Goal: Task Accomplishment & Management: Manage account settings

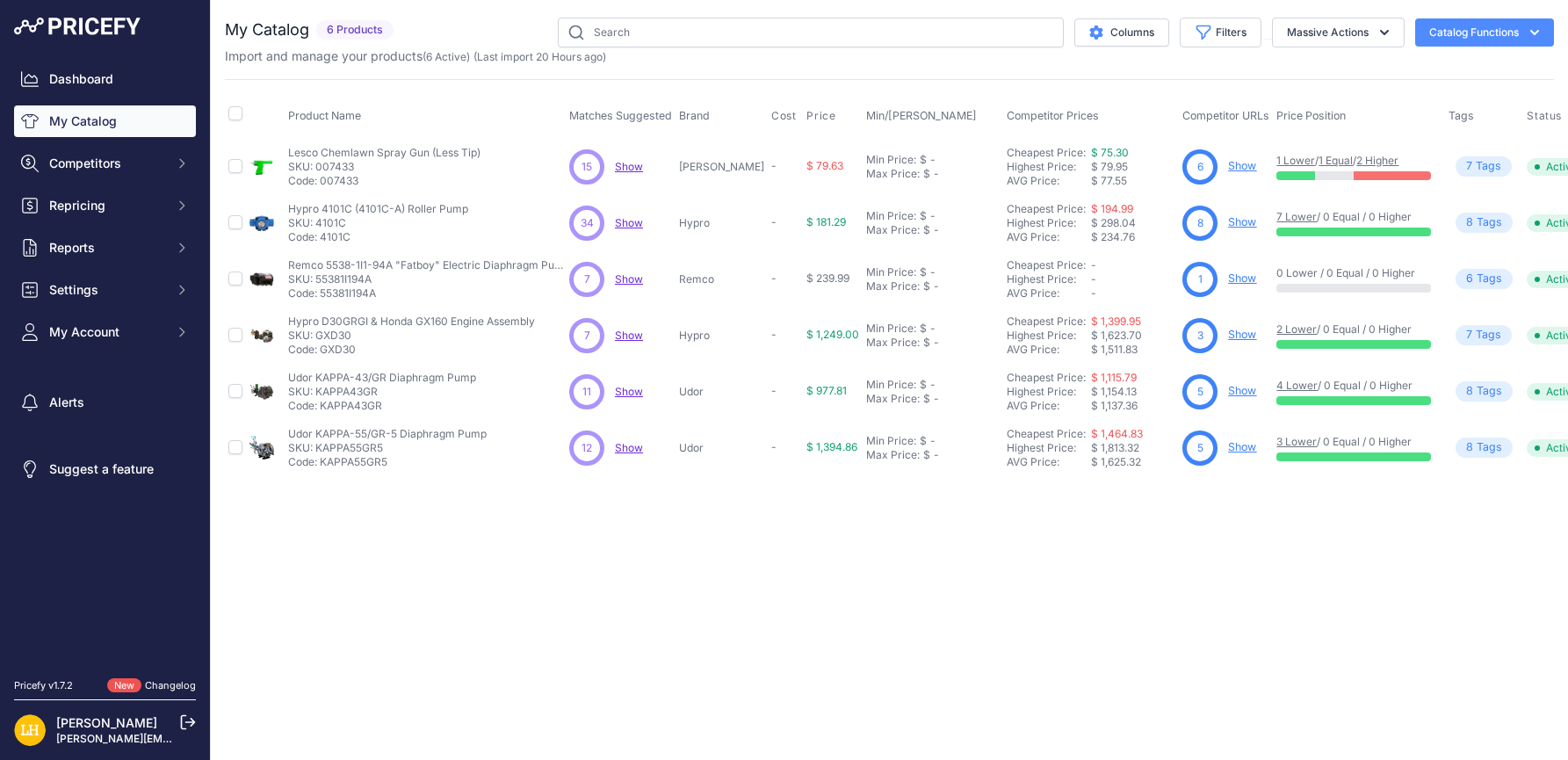
click at [1001, 551] on div "Close You are not connected to the internet." at bounding box center [889, 380] width 1357 height 760
click at [1361, 100] on th "Price Position" at bounding box center [1359, 115] width 172 height 44
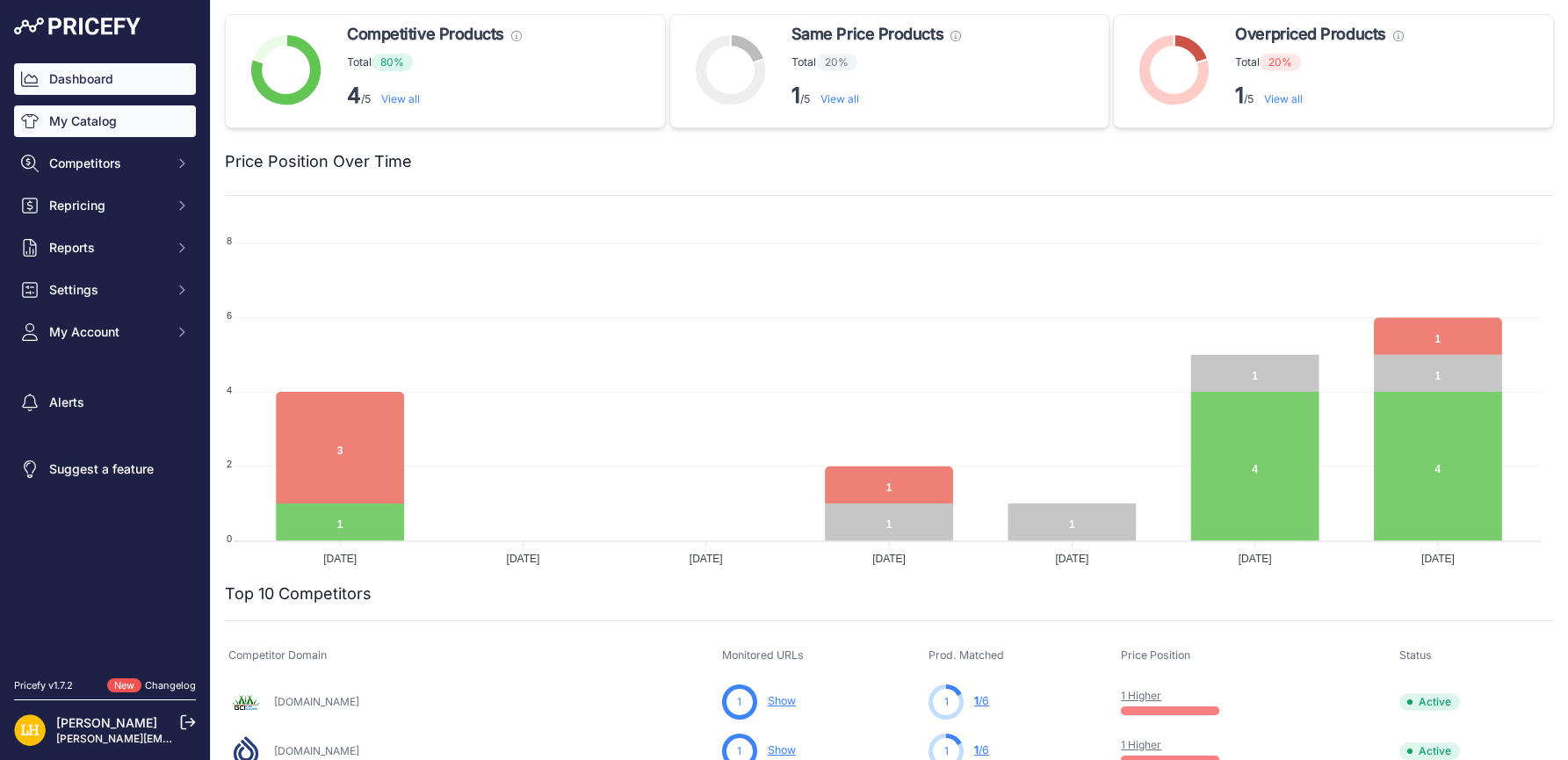
click at [102, 120] on link "My Catalog" at bounding box center [105, 121] width 182 height 32
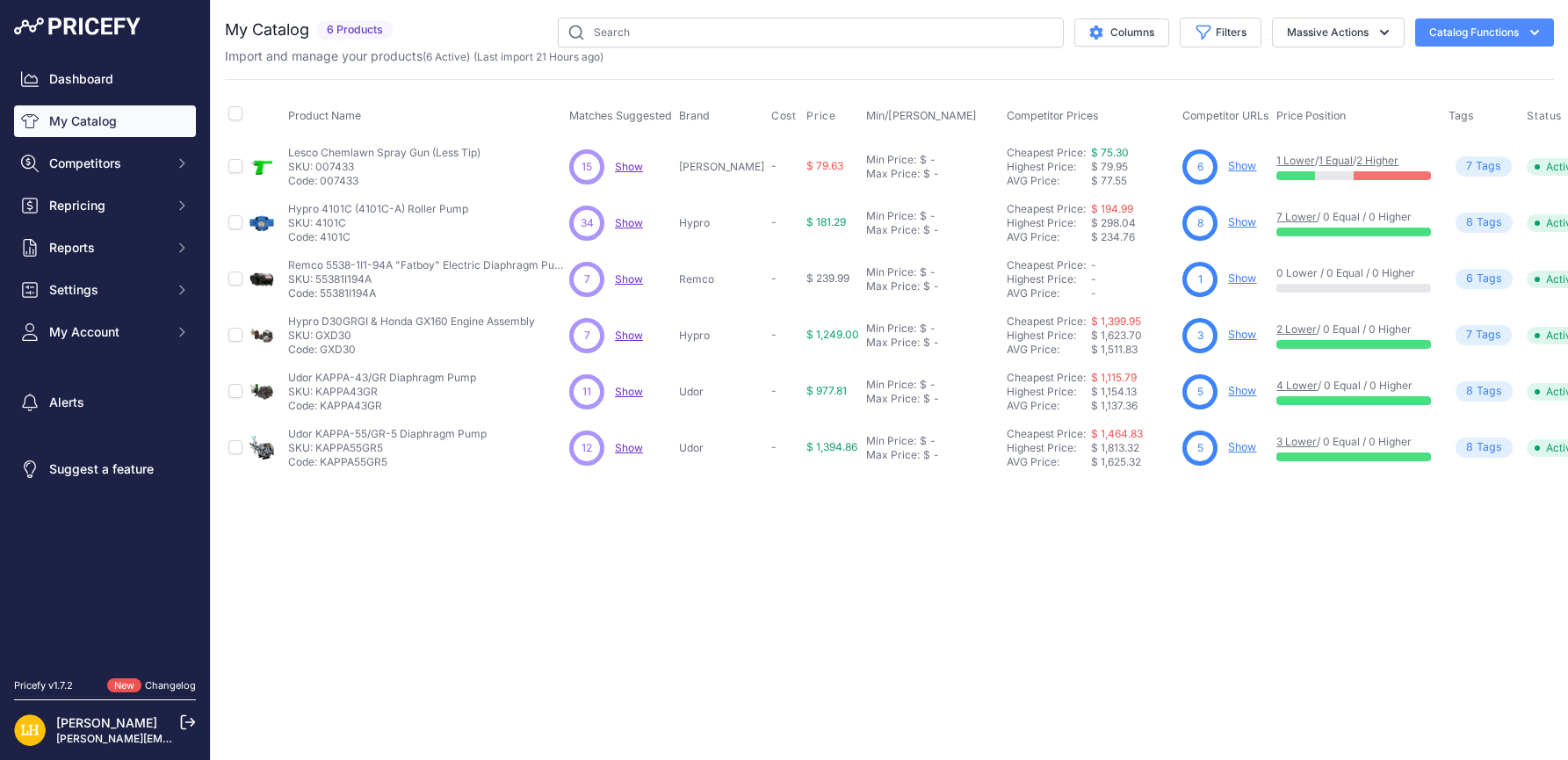
click at [776, 662] on div "Close You are not connected to the internet." at bounding box center [889, 380] width 1357 height 760
click at [1108, 96] on th "Competitor Prices" at bounding box center [1091, 115] width 176 height 44
click at [117, 156] on span "Competitors" at bounding box center [107, 163] width 115 height 18
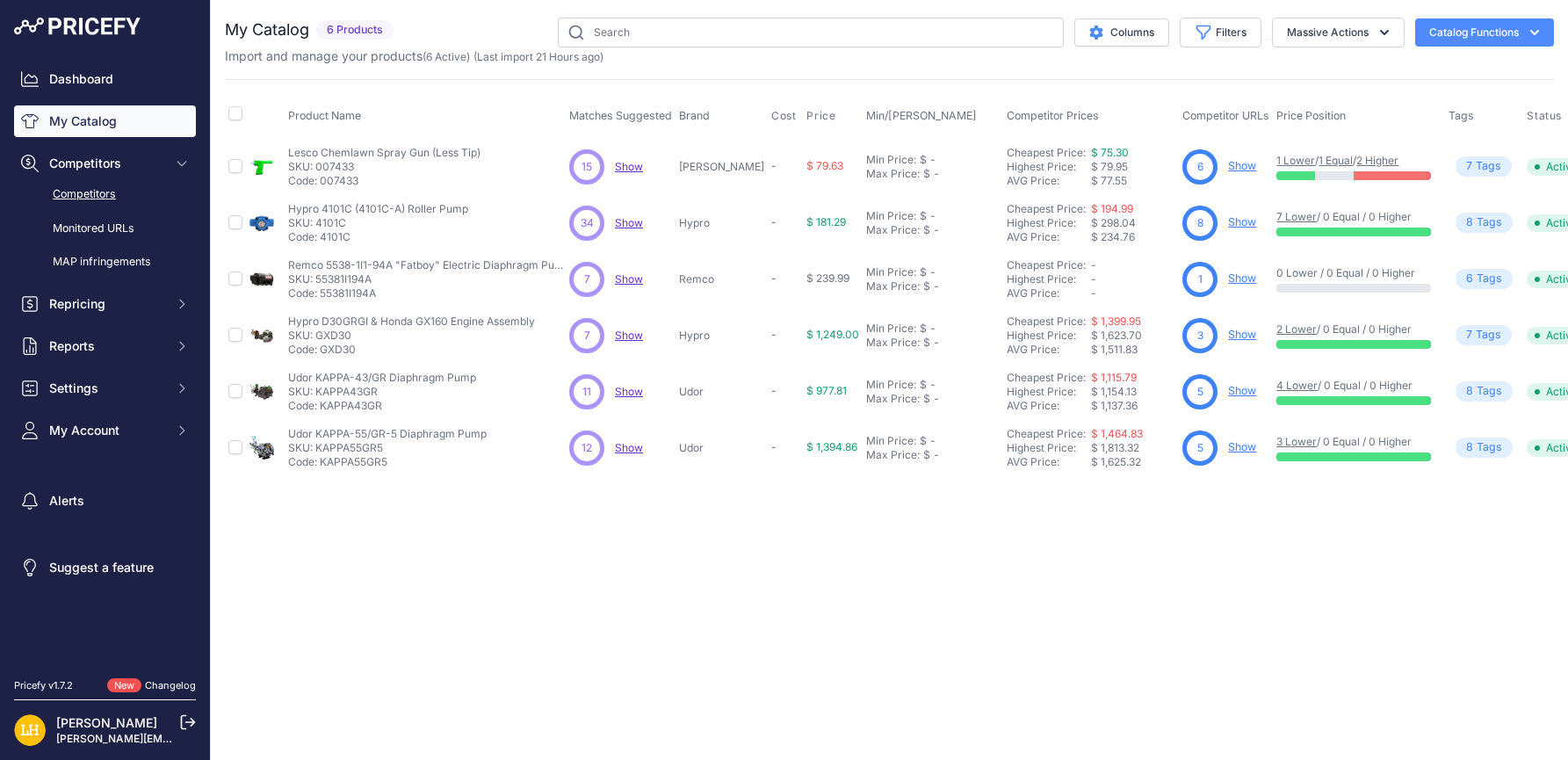
click at [119, 199] on link "Competitors" at bounding box center [105, 194] width 182 height 31
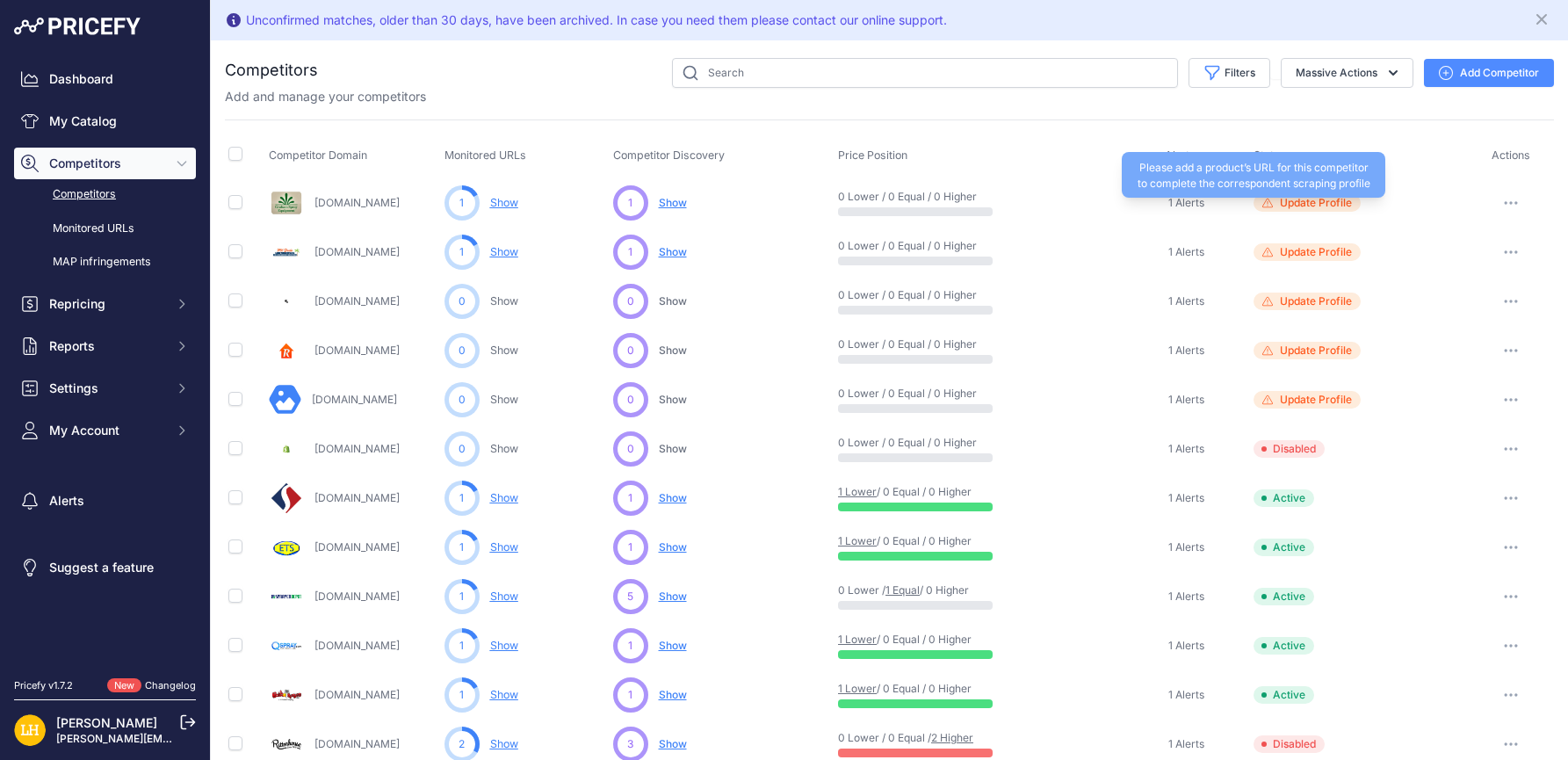
click at [1311, 203] on span "Update Profile" at bounding box center [1315, 203] width 72 height 14
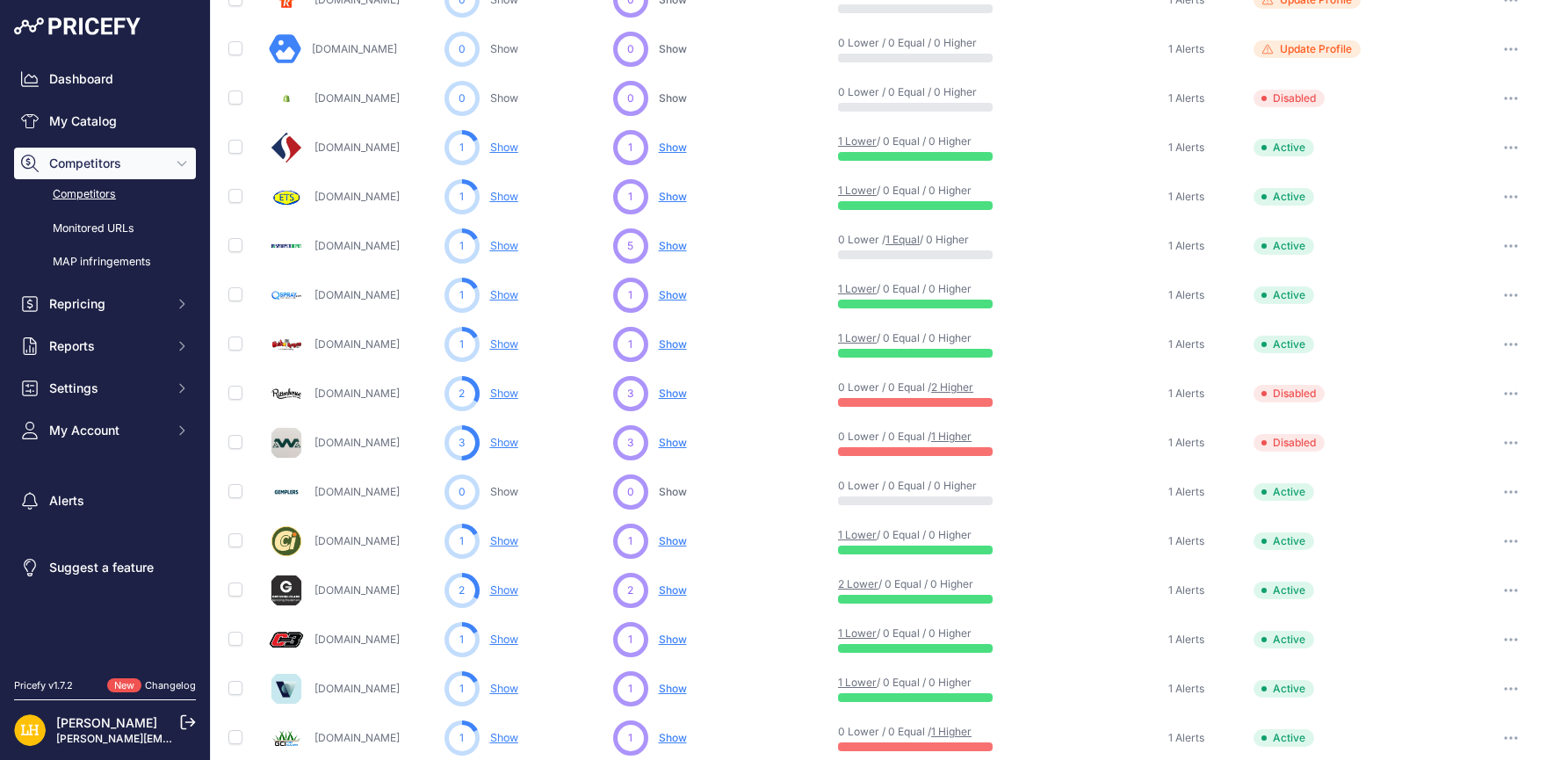
scroll to position [352, 0]
click at [1508, 433] on button "button" at bounding box center [1511, 442] width 35 height 24
click at [1455, 507] on button "Enable" at bounding box center [1477, 507] width 147 height 28
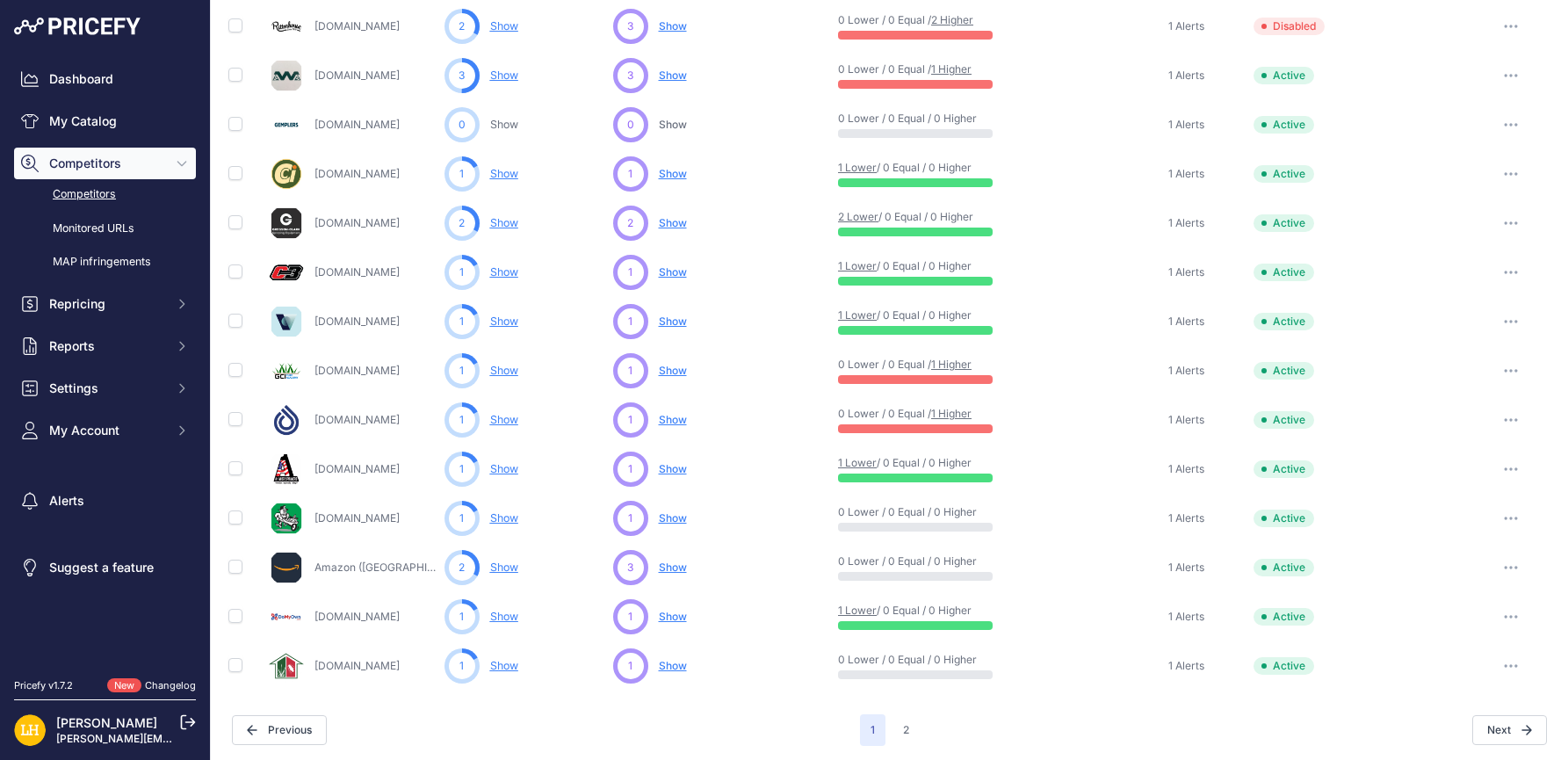
scroll to position [721, 0]
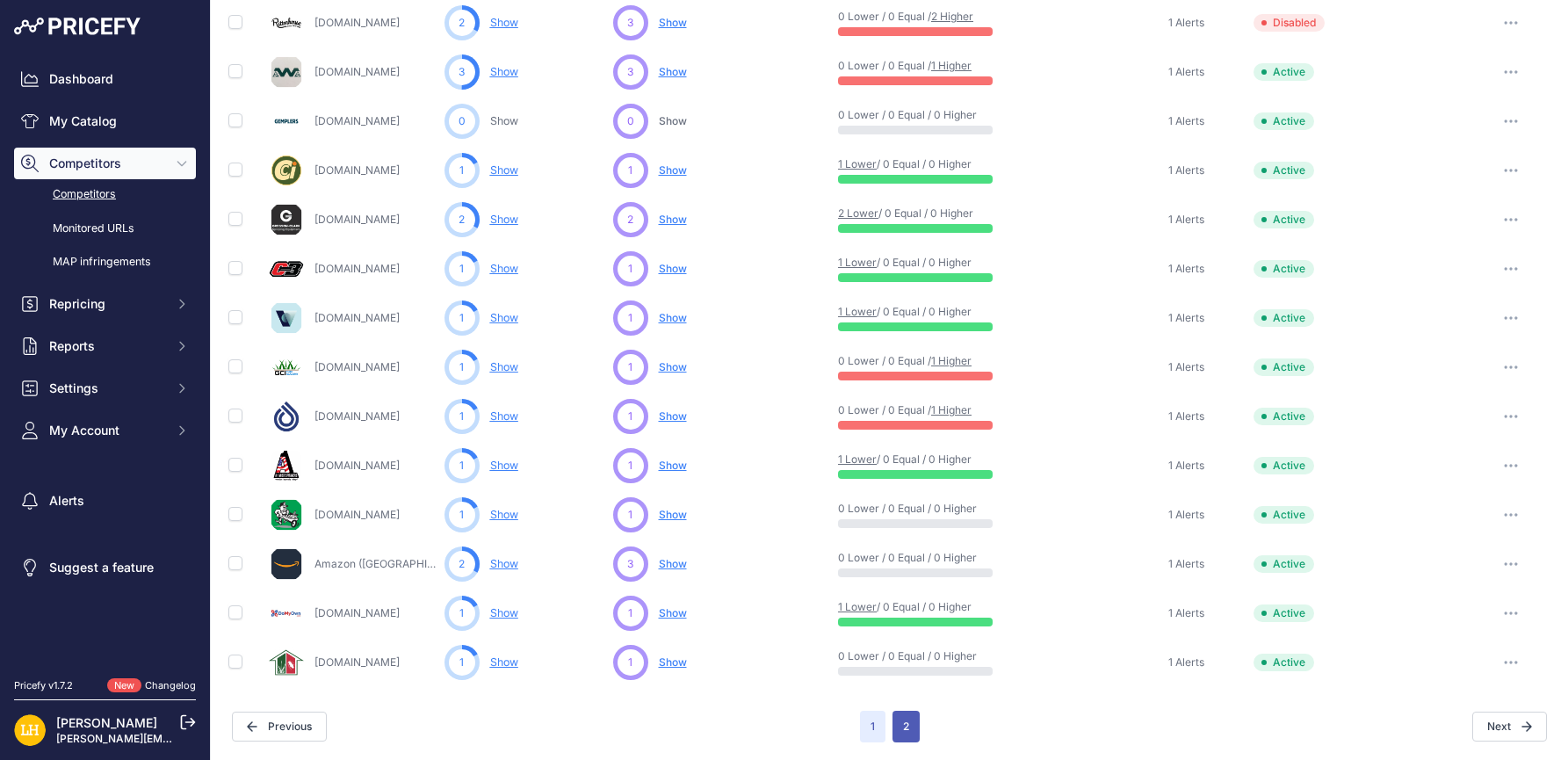
click at [905, 717] on button "2" at bounding box center [906, 727] width 27 height 32
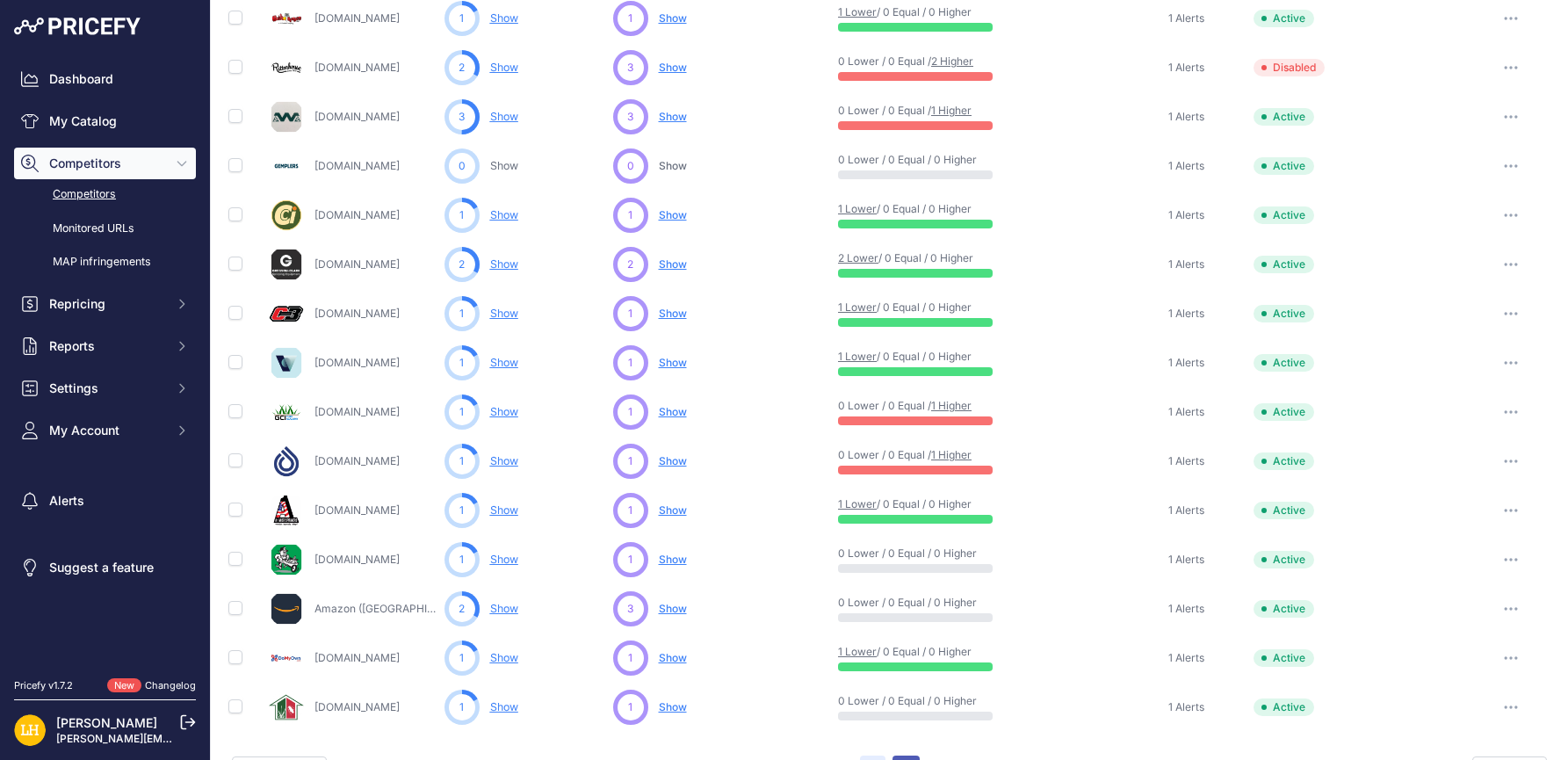
scroll to position [767, 0]
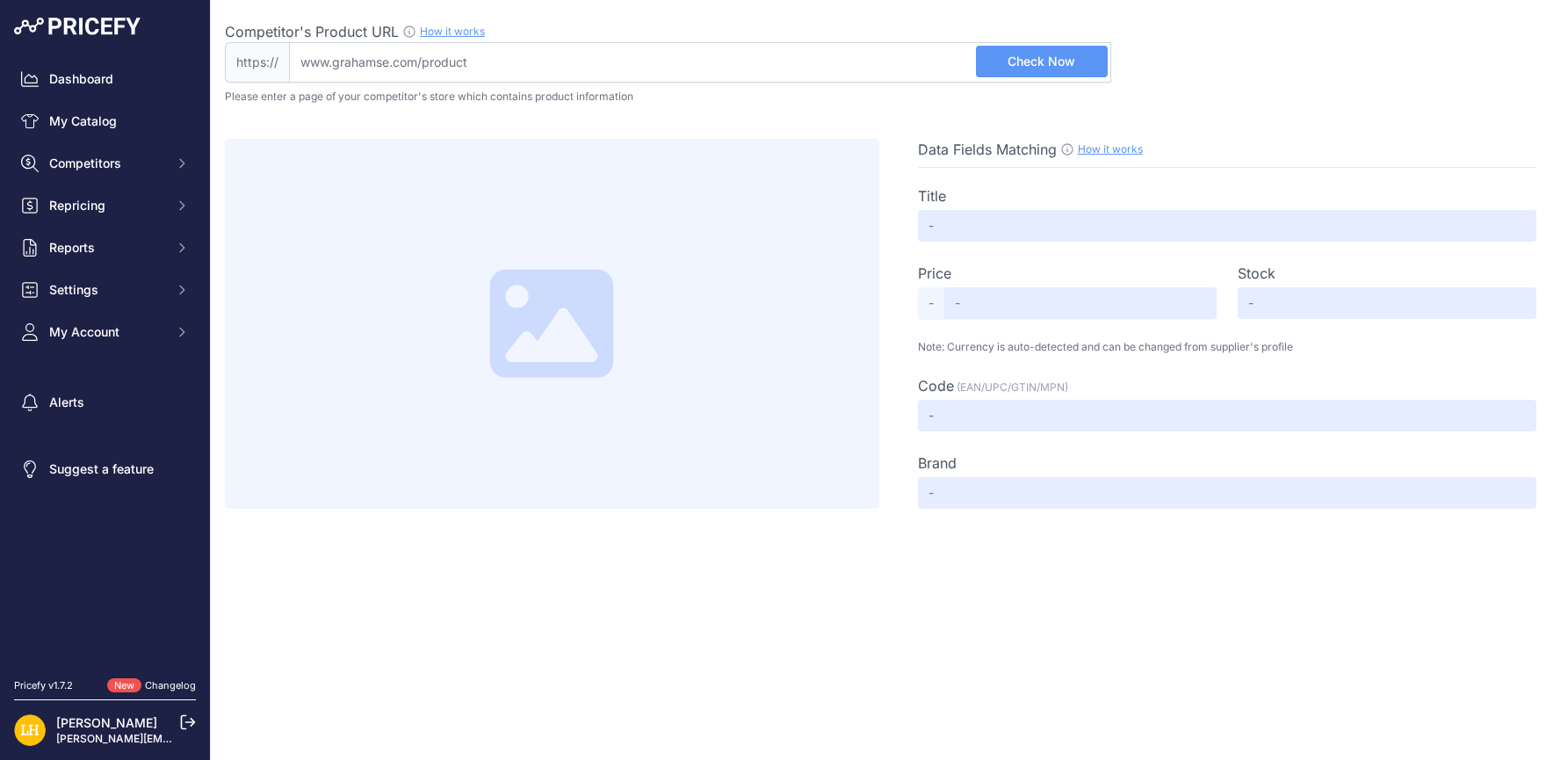
click at [1375, 100] on p "Please enter a page of your competitor's store which contains product informati…" at bounding box center [889, 96] width 1329 height 14
click at [1073, 56] on span "Check Now" at bounding box center [1041, 61] width 68 height 18
